Goal: Understand process/instructions: Learn about a topic

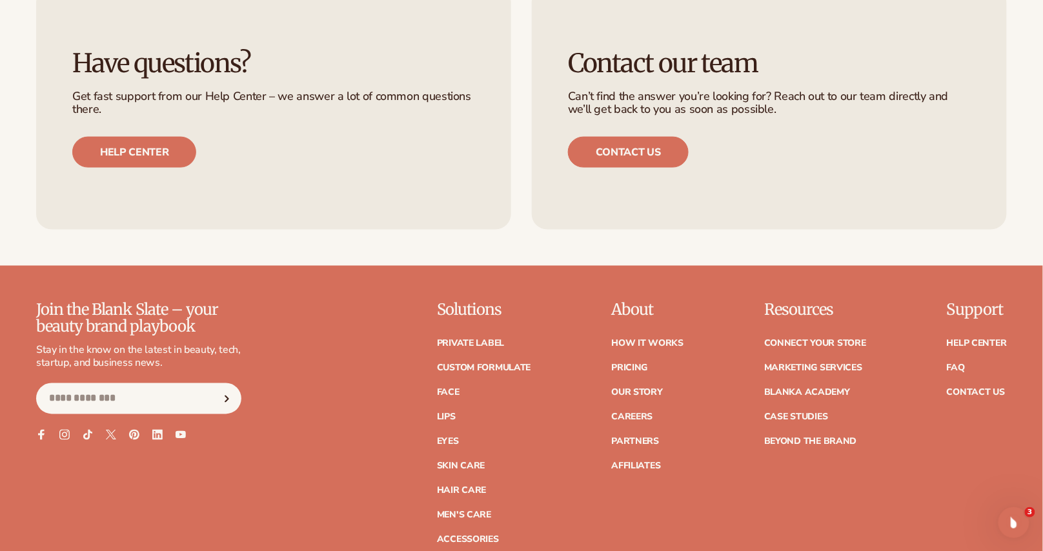
scroll to position [5442, 0]
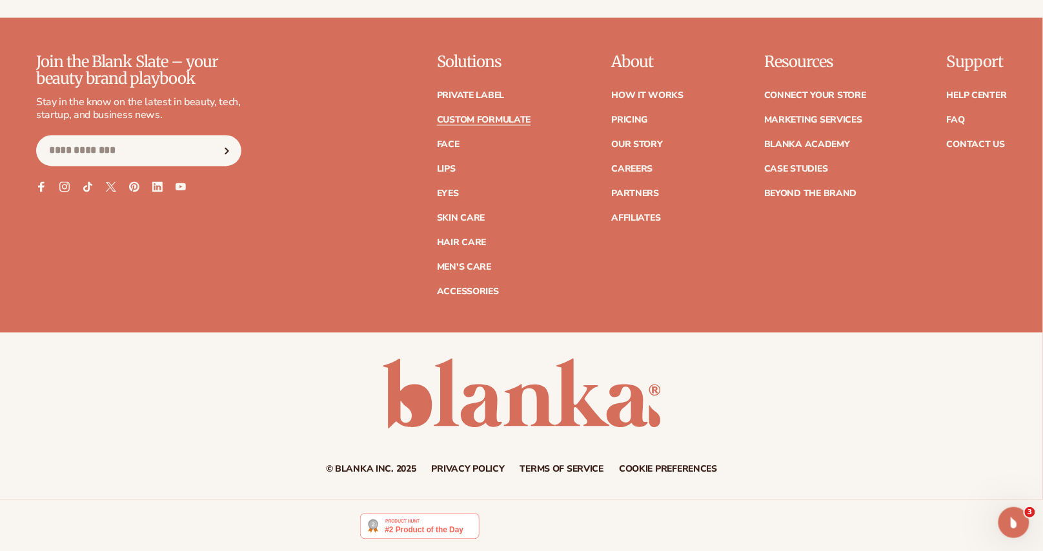
click at [486, 119] on link "Custom formulate" at bounding box center [484, 120] width 94 height 9
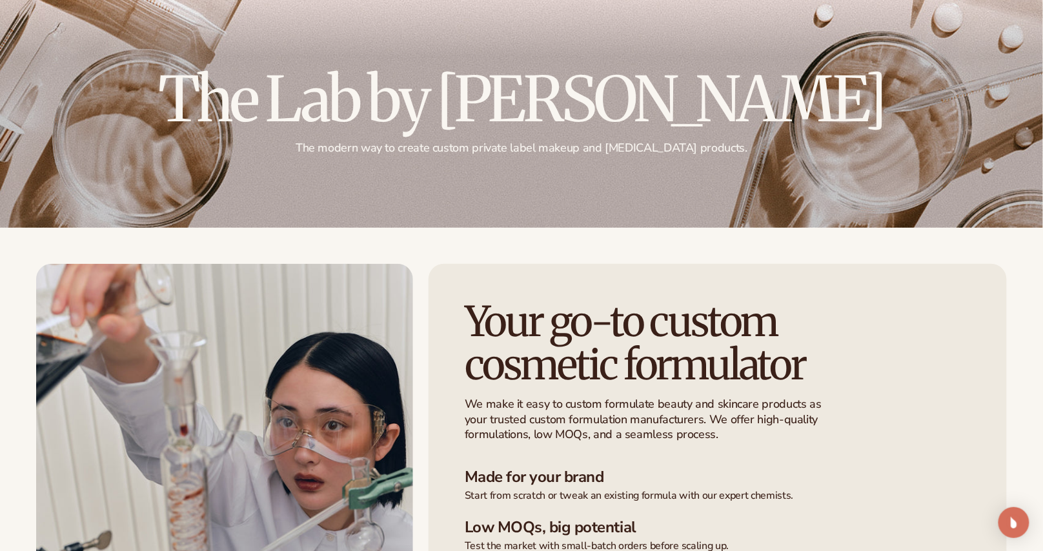
scroll to position [87, 0]
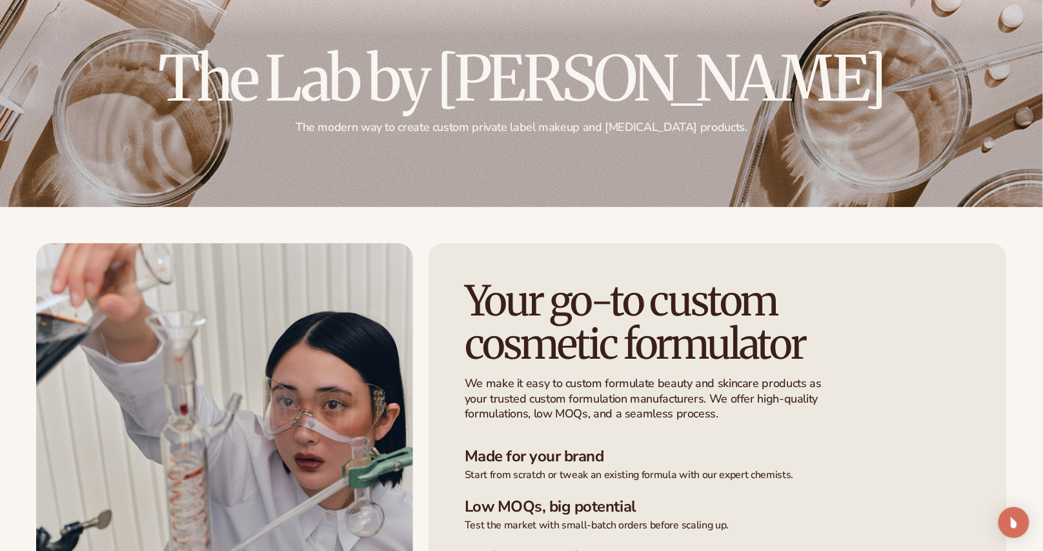
click at [651, 448] on h3 "Made for your brand" at bounding box center [718, 456] width 506 height 19
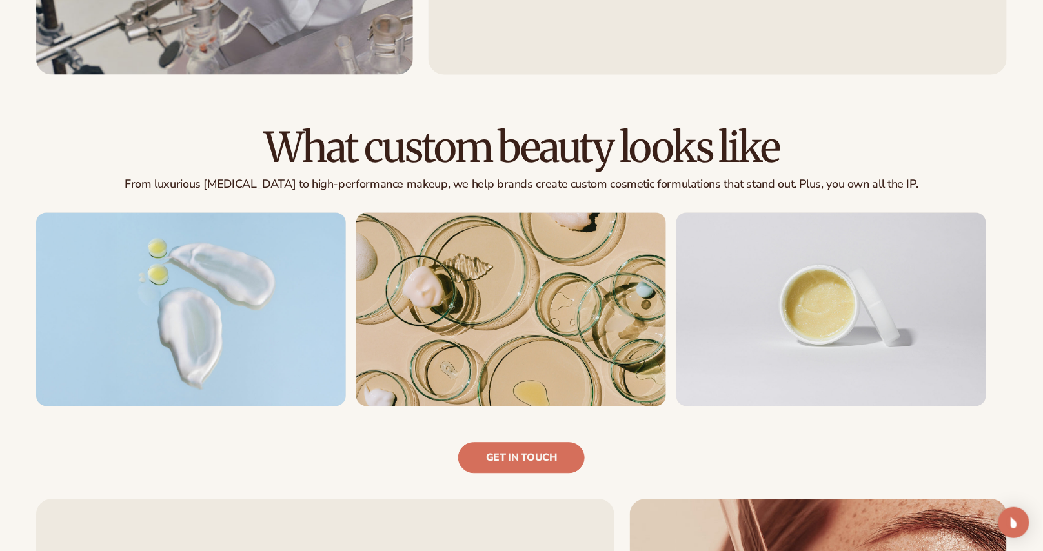
scroll to position [728, 0]
